Goal: Download file/media

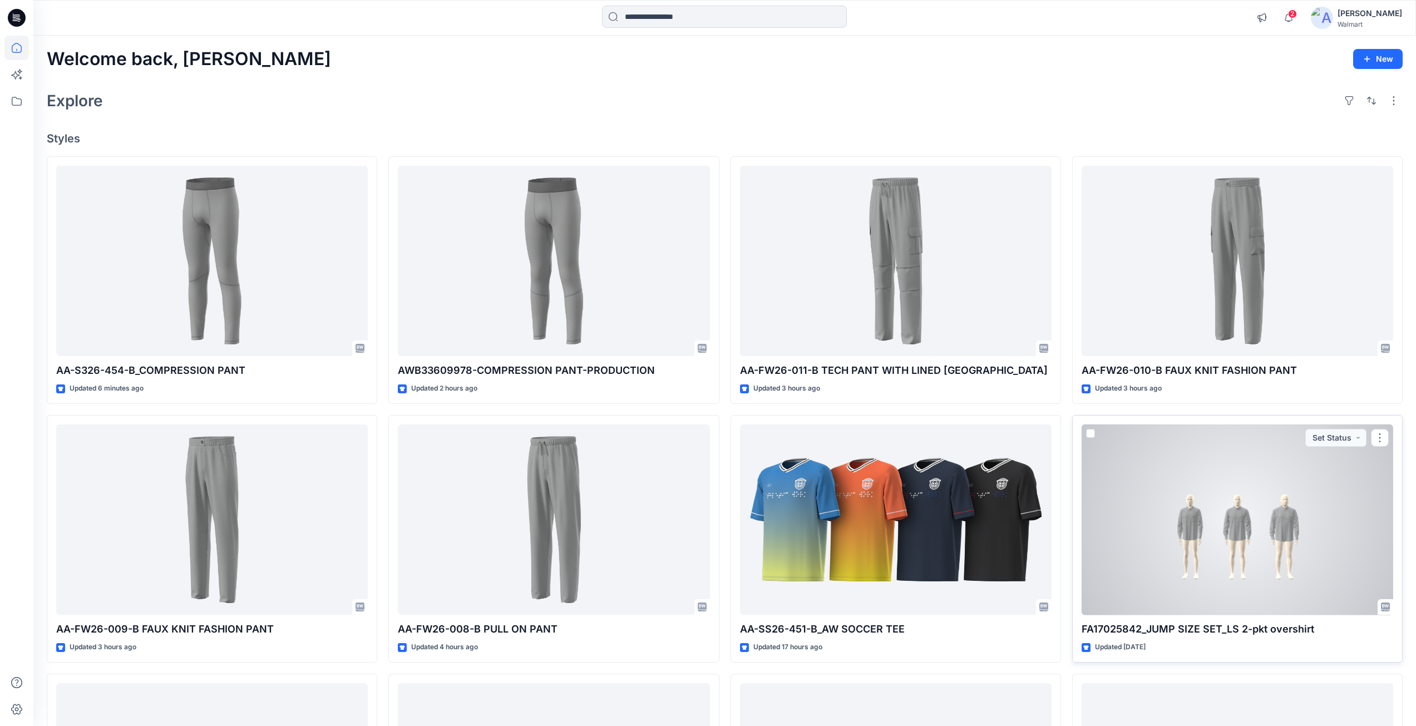
click at [1199, 530] on div at bounding box center [1238, 519] width 312 height 191
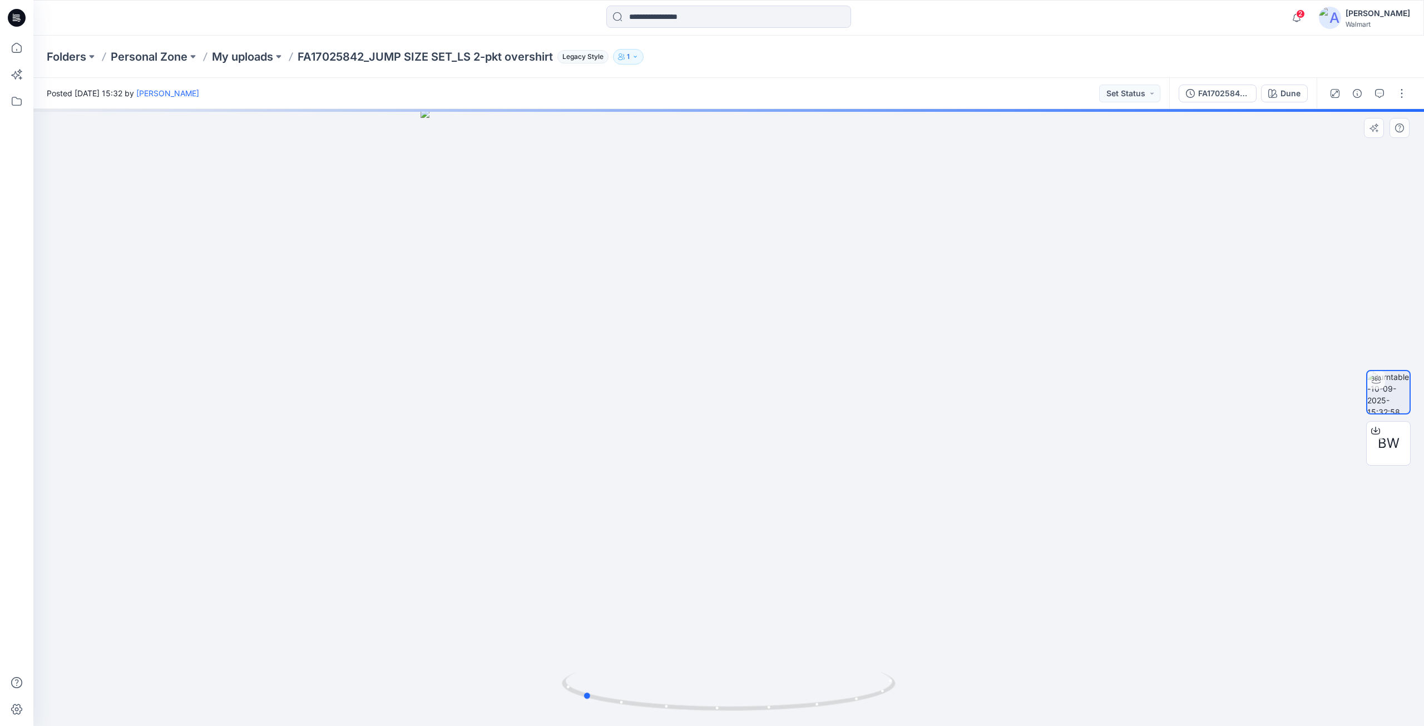
drag, startPoint x: 728, startPoint y: 708, endPoint x: 915, endPoint y: 691, distance: 188.3
click at [915, 691] on div at bounding box center [728, 417] width 1391 height 617
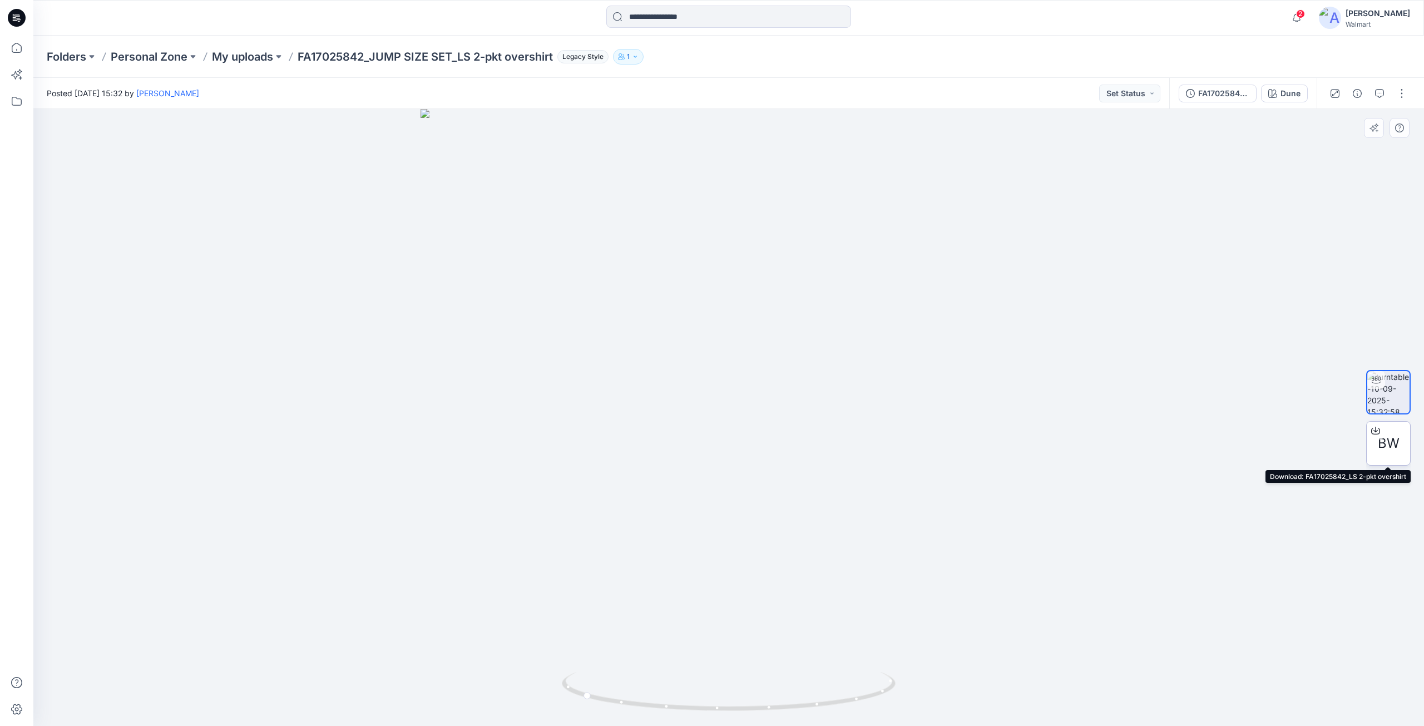
click at [1374, 431] on icon at bounding box center [1376, 429] width 4 height 6
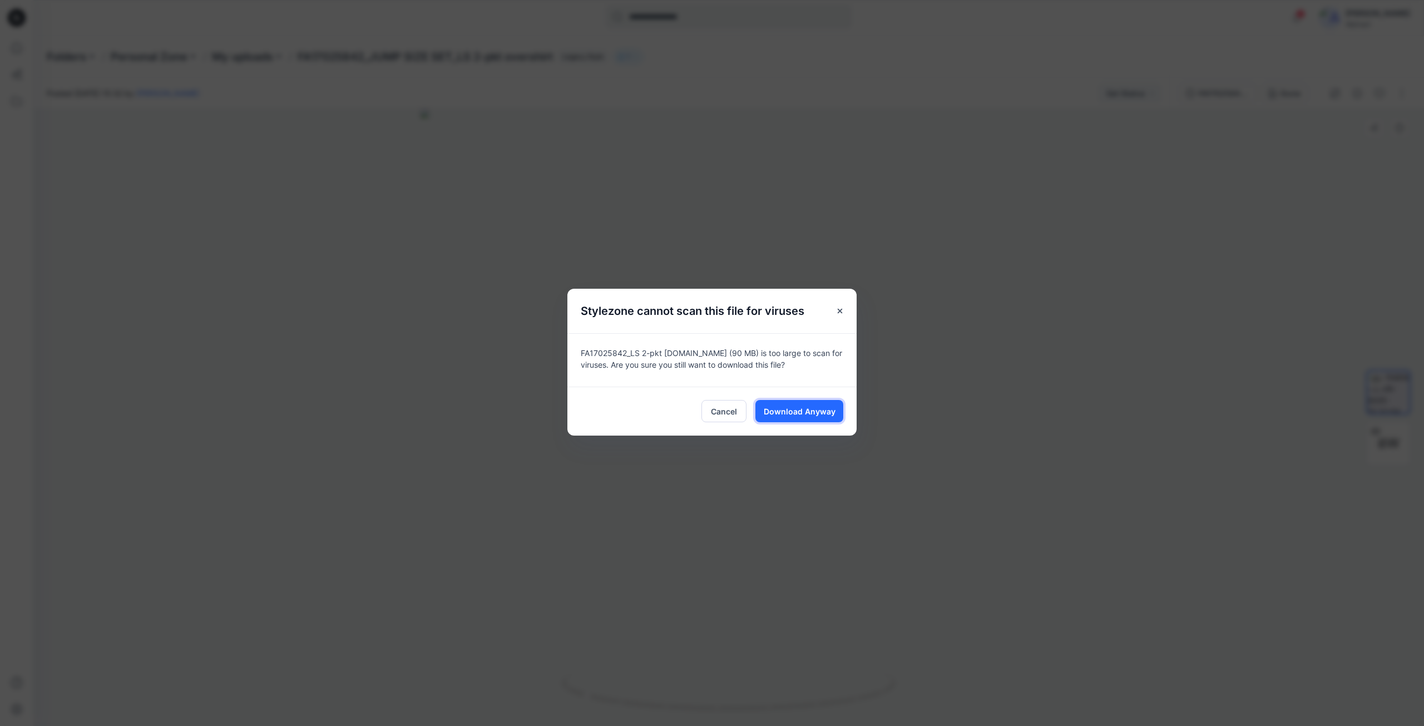
click at [793, 408] on span "Download Anyway" at bounding box center [800, 412] width 72 height 12
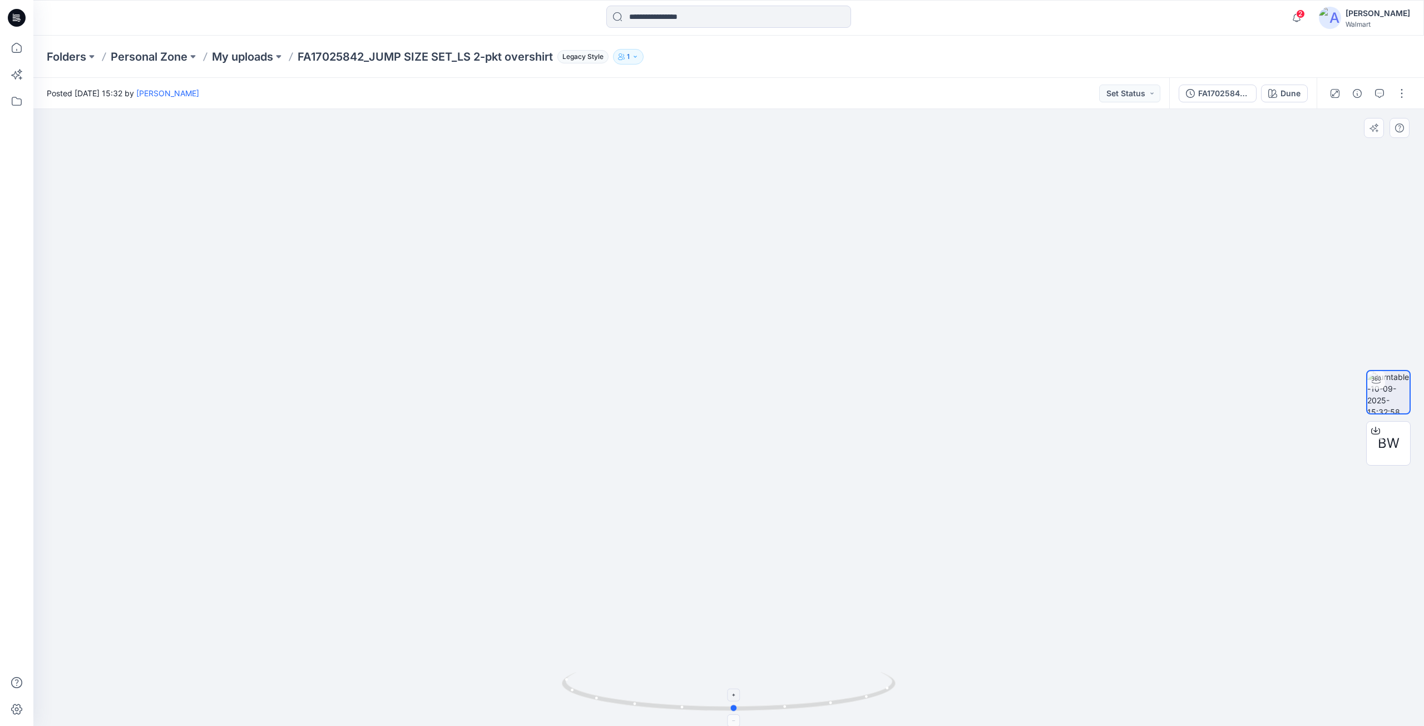
drag, startPoint x: 588, startPoint y: 694, endPoint x: 740, endPoint y: 675, distance: 153.1
click at [740, 675] on icon at bounding box center [730, 693] width 337 height 42
drag, startPoint x: 733, startPoint y: 708, endPoint x: 905, endPoint y: 694, distance: 172.0
click at [905, 694] on div at bounding box center [728, 417] width 1391 height 617
drag, startPoint x: 873, startPoint y: 546, endPoint x: 992, endPoint y: 561, distance: 120.0
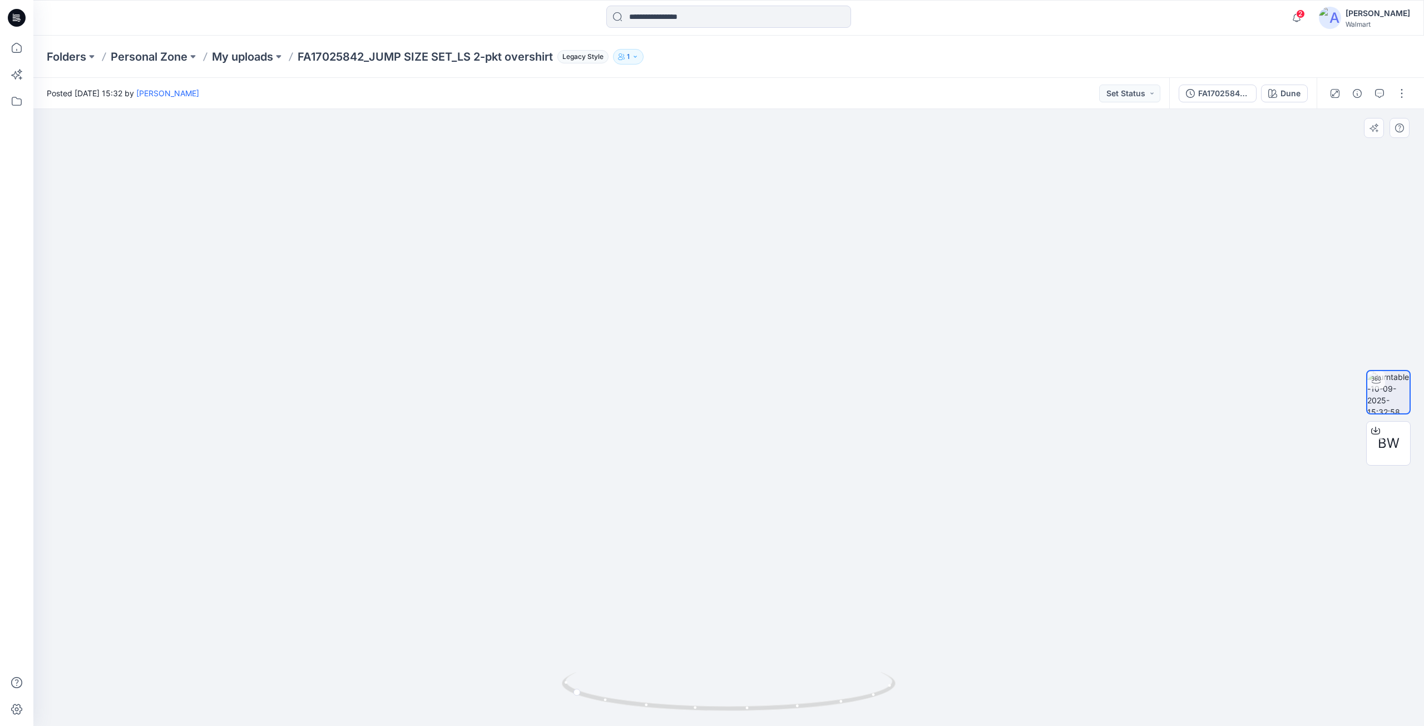
click at [998, 552] on img at bounding box center [728, 369] width 817 height 713
drag, startPoint x: 577, startPoint y: 695, endPoint x: 532, endPoint y: 667, distance: 53.6
click at [522, 673] on div at bounding box center [728, 417] width 1391 height 617
click at [1299, 17] on icon "button" at bounding box center [1296, 18] width 21 height 22
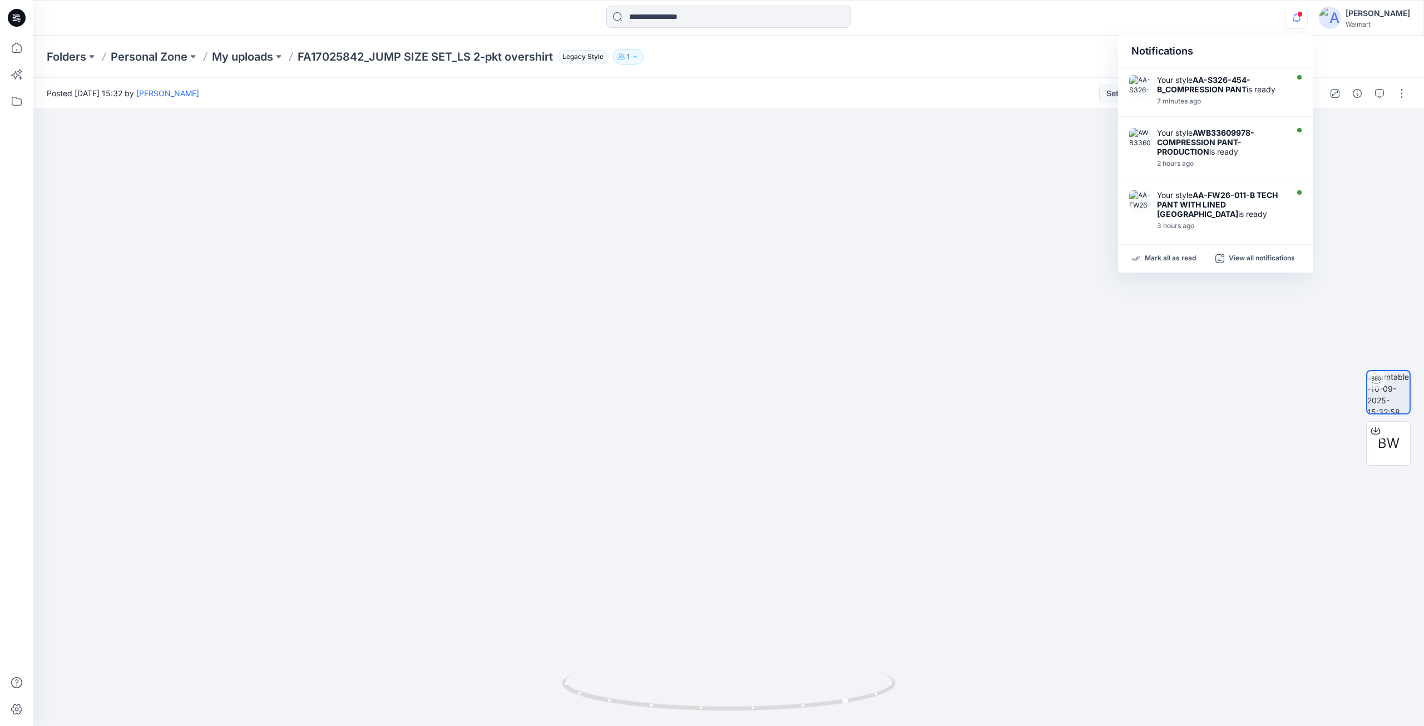
click at [967, 42] on div "Folders Personal Zone My uploads FA17025842_JUMP SIZE SET_LS 2-pkt overshirt Le…" at bounding box center [728, 57] width 1391 height 42
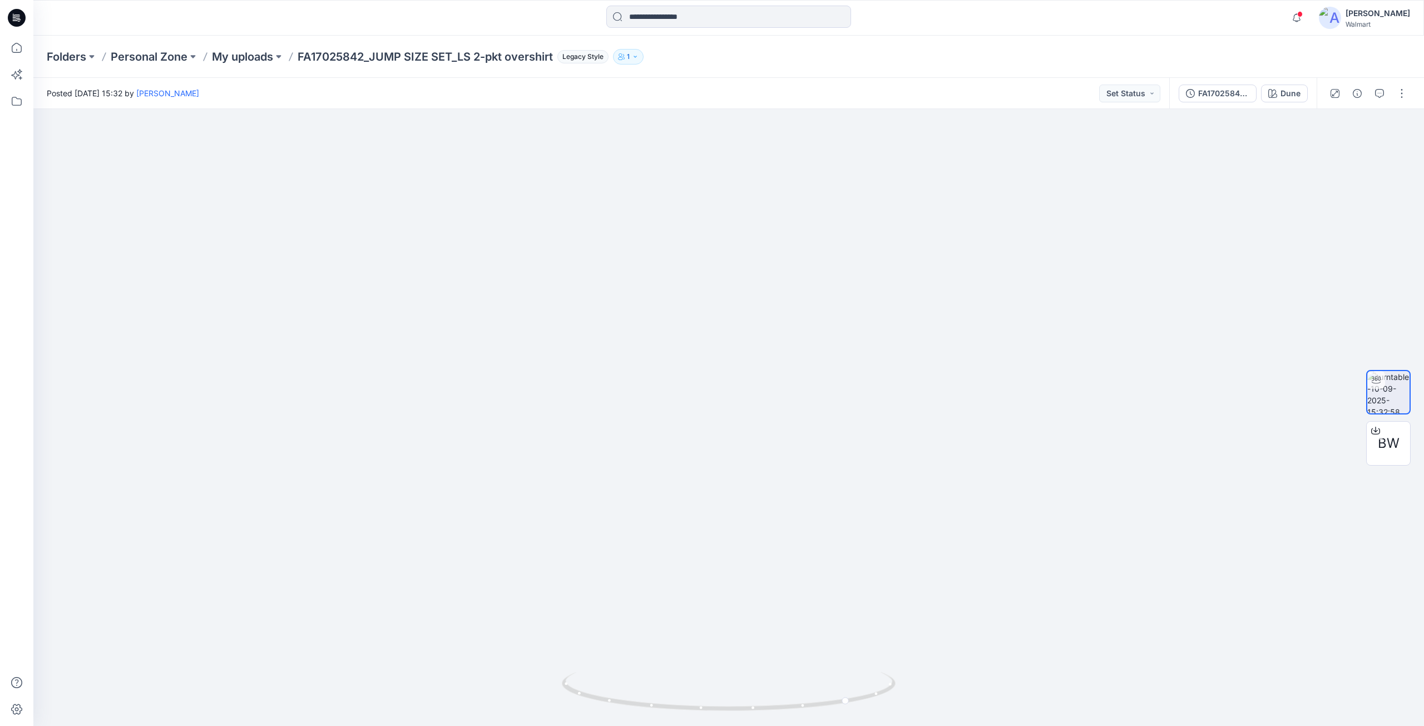
click at [19, 16] on icon at bounding box center [17, 18] width 18 height 18
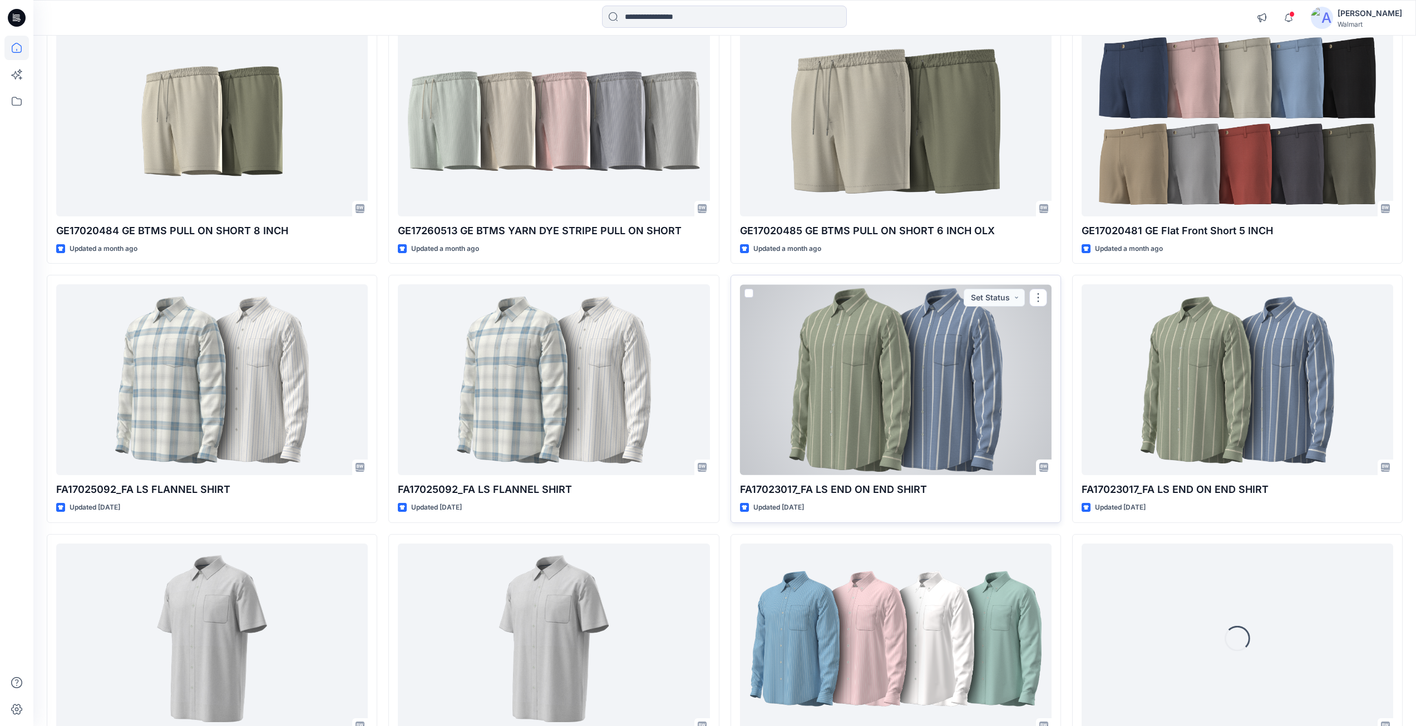
scroll to position [5684, 0]
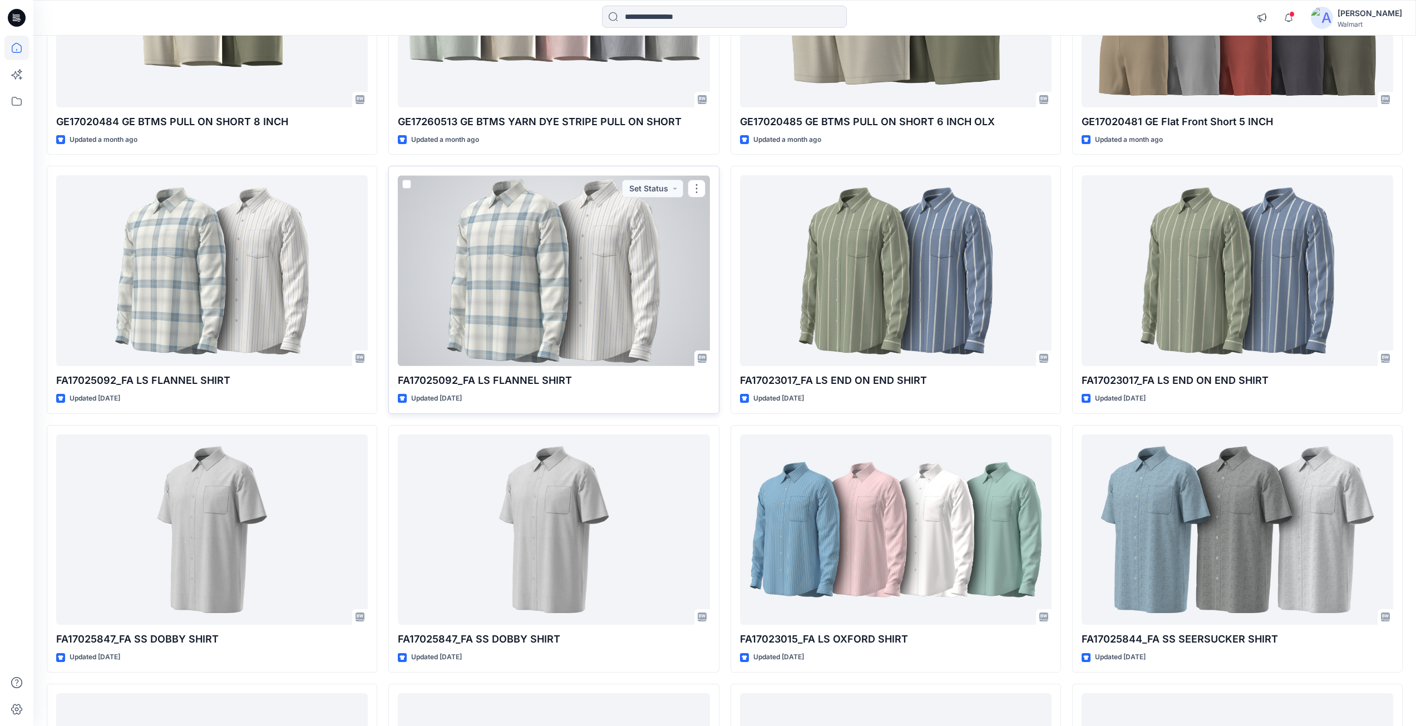
click at [579, 308] on div at bounding box center [554, 270] width 312 height 191
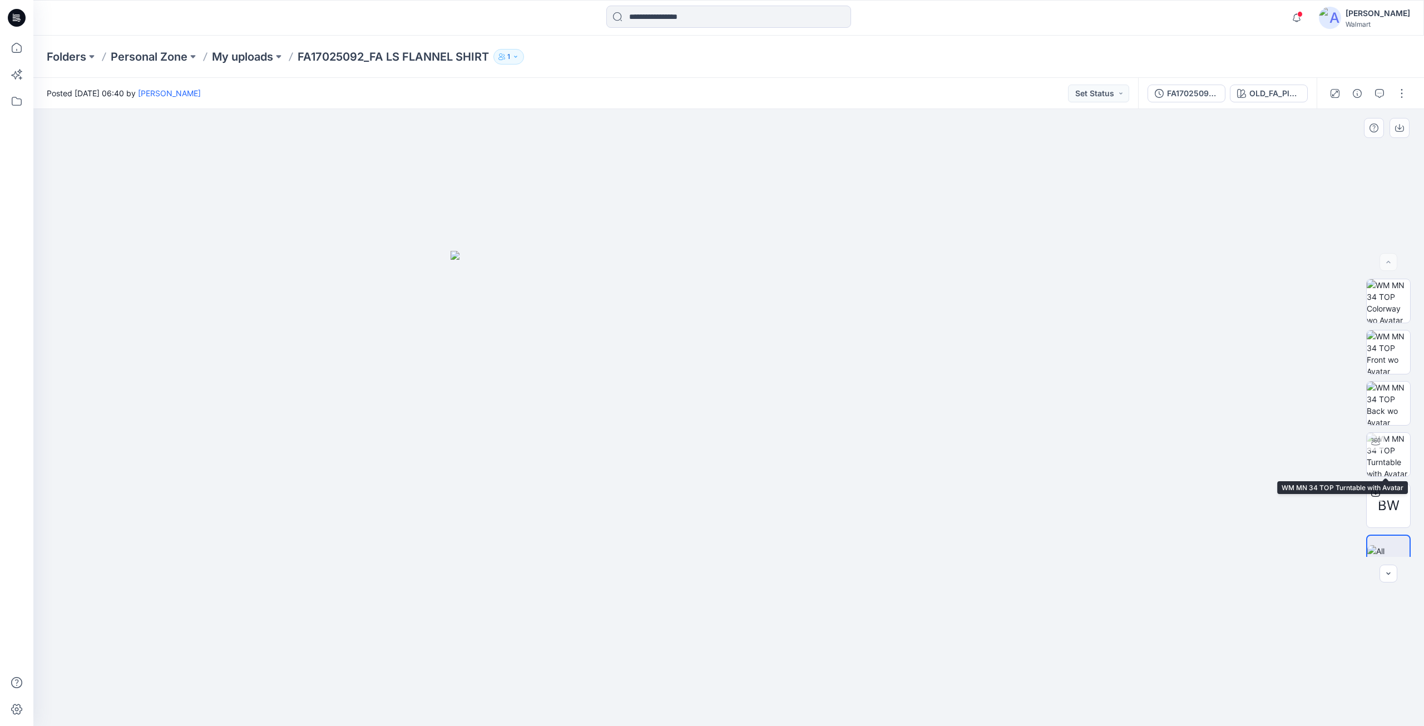
drag, startPoint x: 1383, startPoint y: 453, endPoint x: 1301, endPoint y: 460, distance: 81.5
click at [1381, 453] on img at bounding box center [1388, 454] width 43 height 43
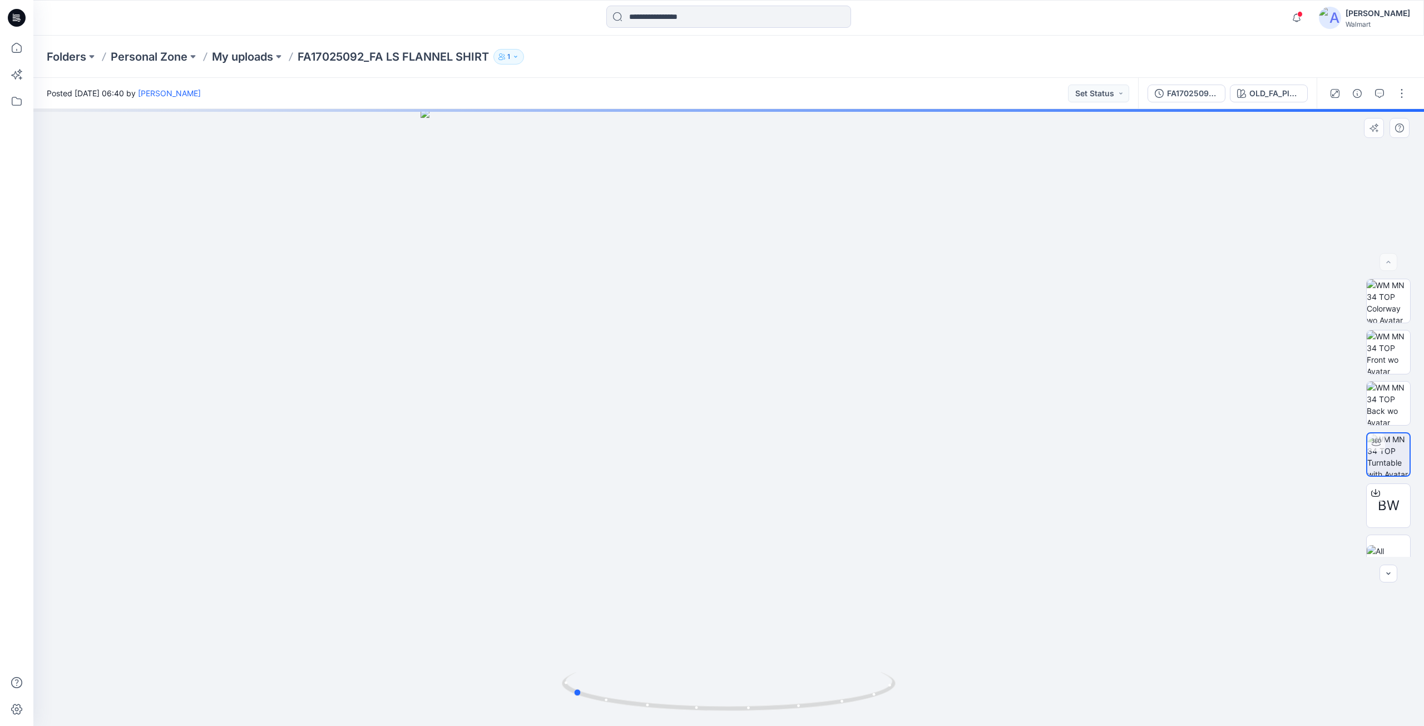
drag, startPoint x: 728, startPoint y: 710, endPoint x: 879, endPoint y: 573, distance: 203.6
click at [906, 695] on div at bounding box center [728, 417] width 1391 height 617
click at [1373, 491] on icon at bounding box center [1375, 492] width 9 height 9
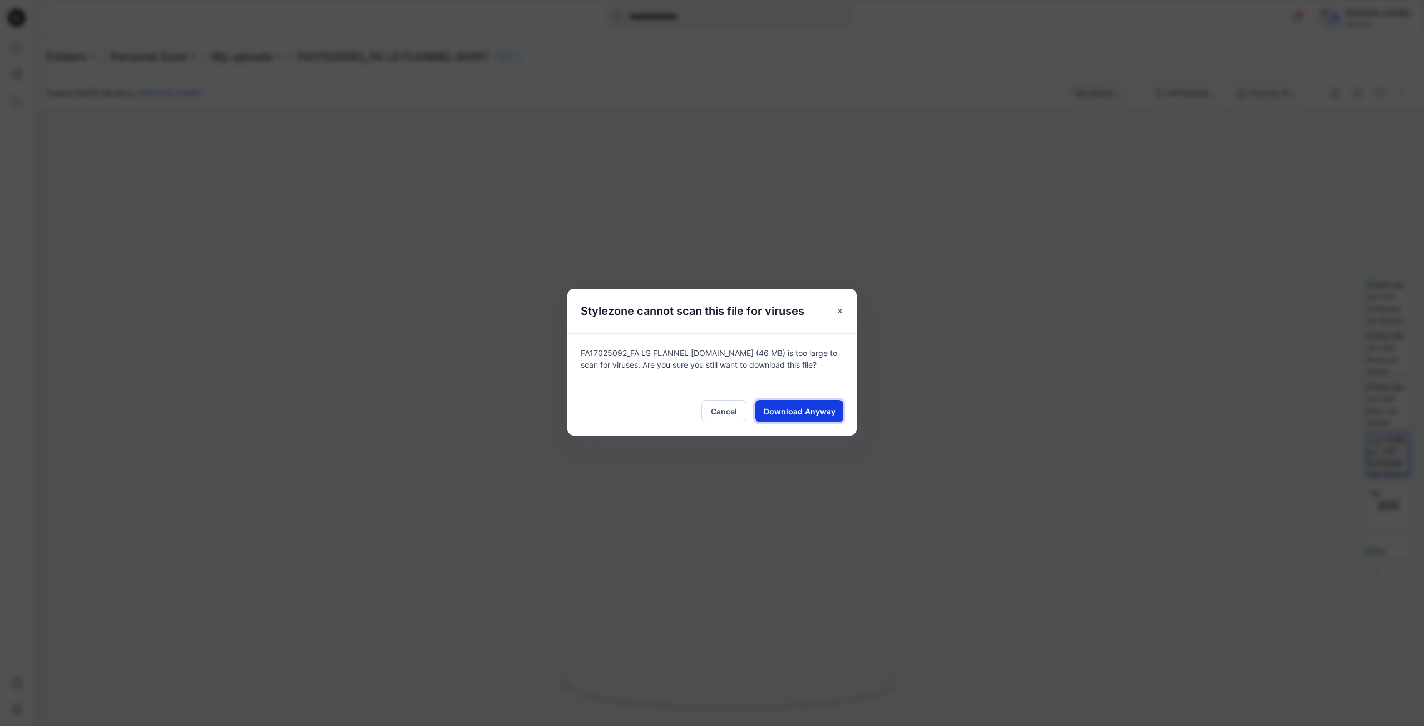
click at [783, 407] on span "Download Anyway" at bounding box center [800, 412] width 72 height 12
